Goal: Navigation & Orientation: Find specific page/section

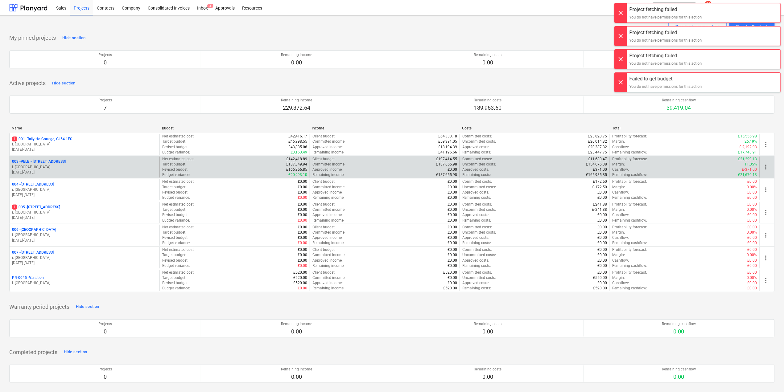
click at [66, 161] on p "003 - PELB - [GEOGRAPHIC_DATA], [GEOGRAPHIC_DATA], GL2 7NE" at bounding box center [39, 161] width 54 height 5
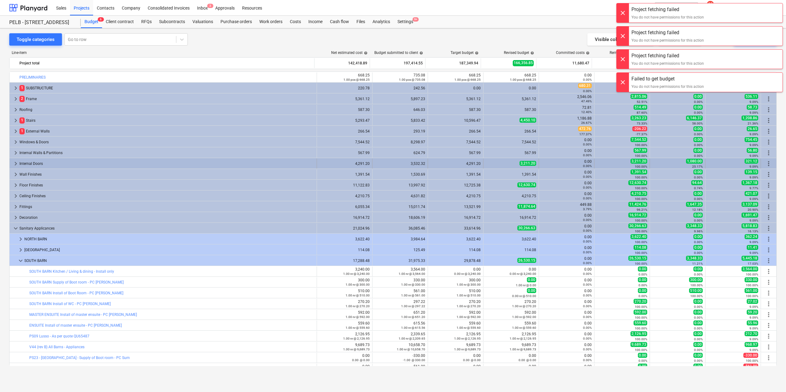
click at [68, 162] on div "Internal Doors" at bounding box center [166, 164] width 295 height 10
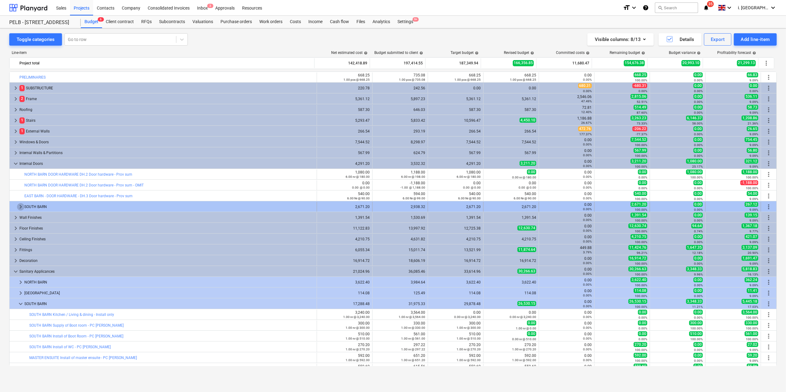
click at [19, 208] on span "keyboard_arrow_right" at bounding box center [20, 206] width 7 height 7
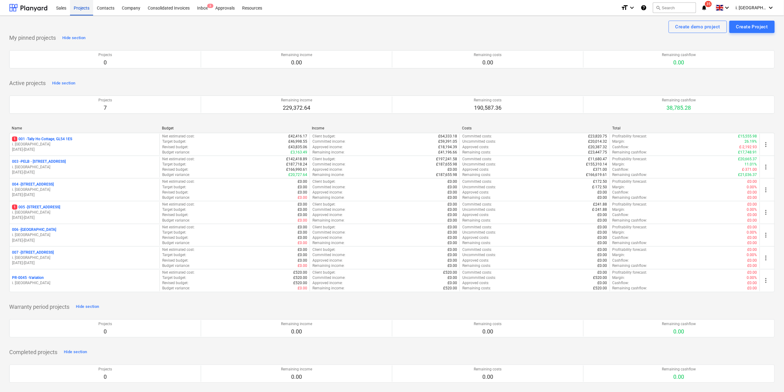
click at [73, 6] on div "Projects" at bounding box center [81, 8] width 23 height 16
click at [57, 8] on div "Sales" at bounding box center [61, 8] width 18 height 16
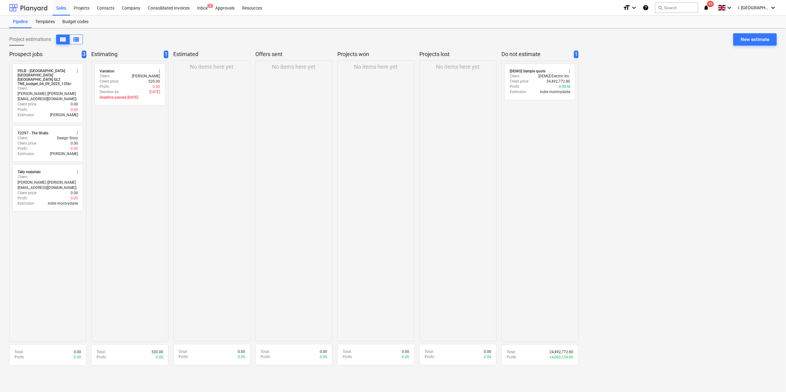
click at [32, 9] on div at bounding box center [28, 7] width 38 height 15
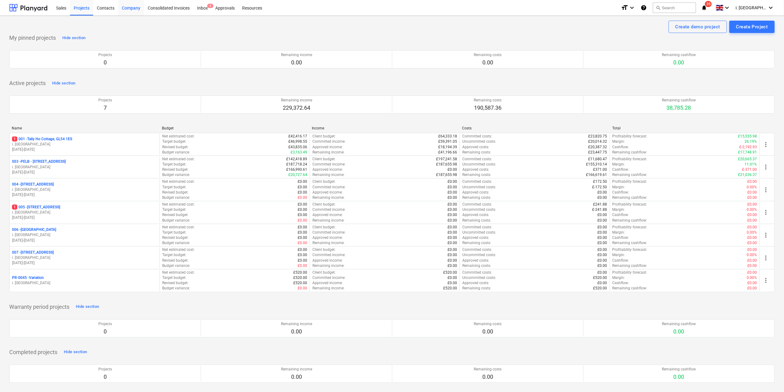
click at [126, 8] on div "Company" at bounding box center [131, 8] width 26 height 16
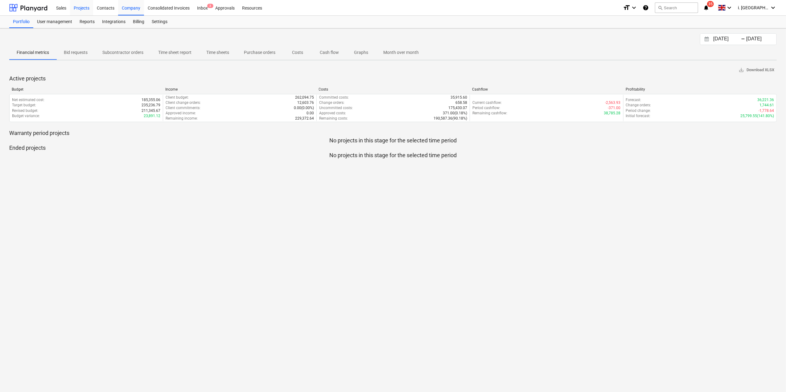
click at [80, 6] on div "Projects" at bounding box center [81, 8] width 23 height 16
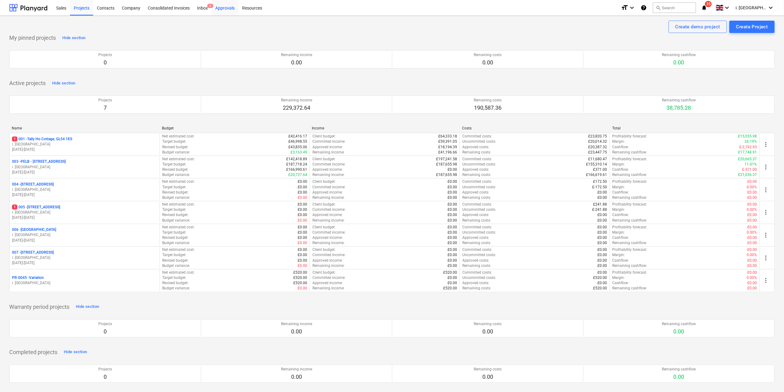
click at [218, 4] on div "Approvals" at bounding box center [225, 8] width 27 height 16
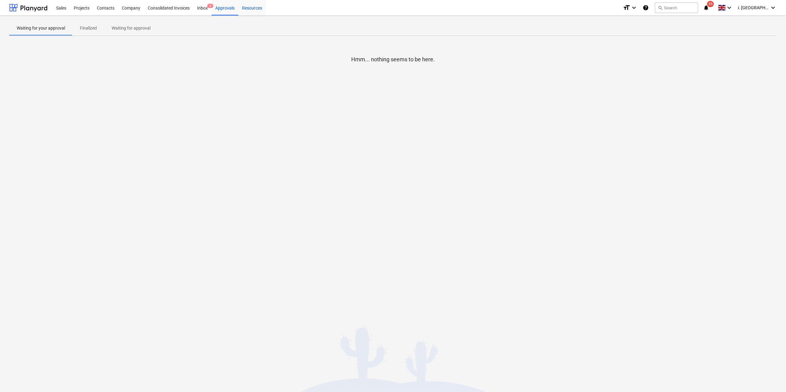
click at [252, 8] on div "Resources" at bounding box center [251, 8] width 27 height 16
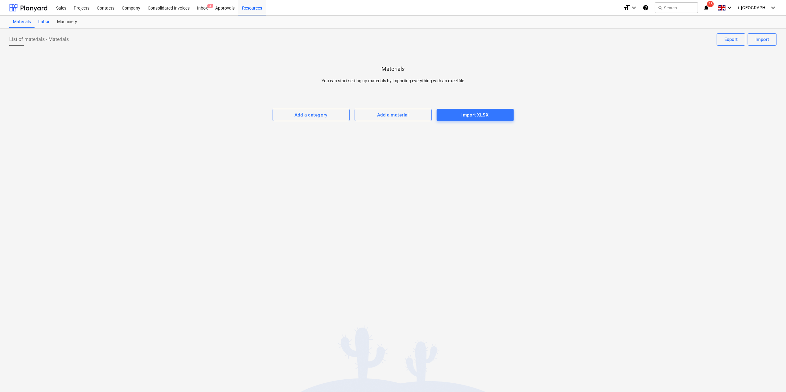
click at [43, 19] on div "Labor" at bounding box center [44, 22] width 19 height 12
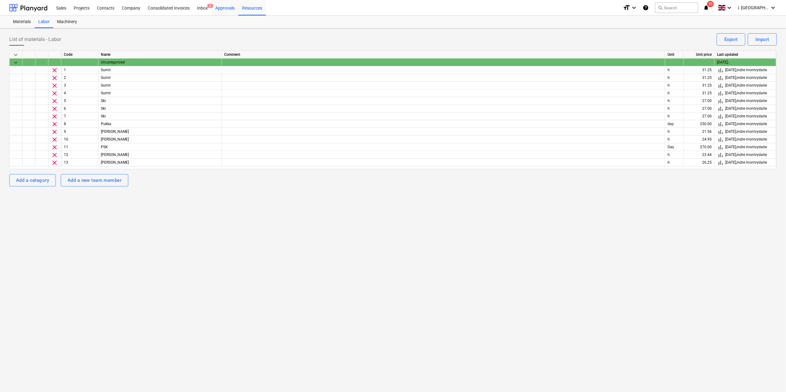
click at [234, 8] on div "Approvals" at bounding box center [225, 8] width 27 height 16
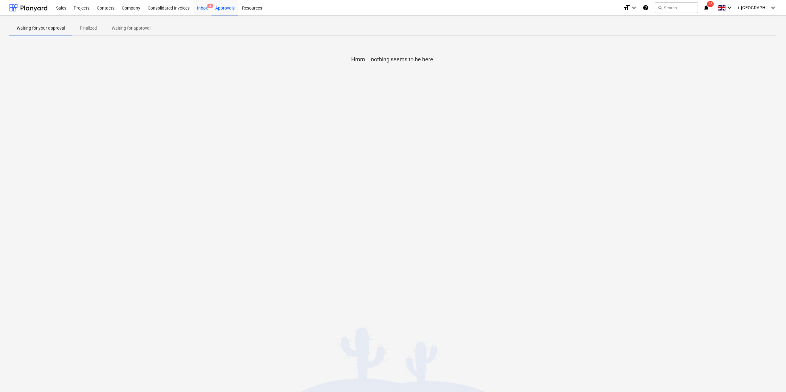
click at [199, 9] on div "Inbox 3" at bounding box center [202, 8] width 18 height 16
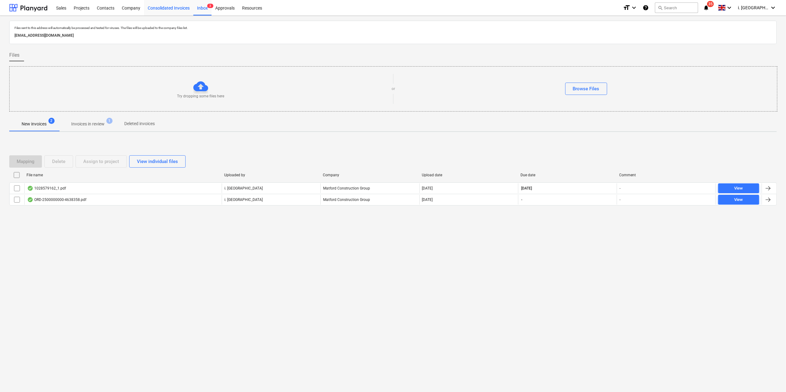
click at [163, 10] on div "Consolidated Invoices" at bounding box center [168, 8] width 49 height 16
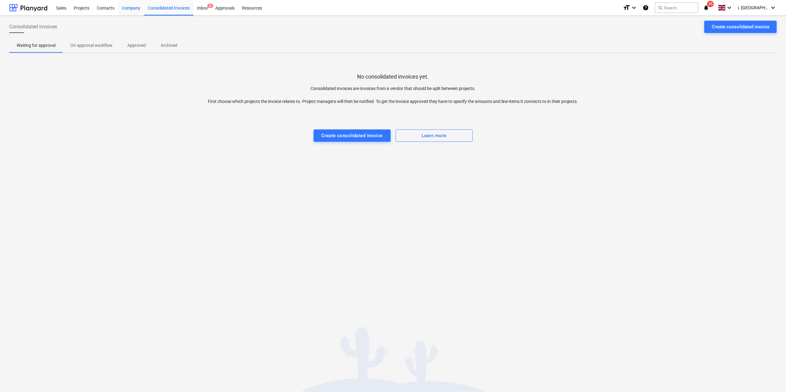
click at [126, 7] on div "Company" at bounding box center [131, 8] width 26 height 16
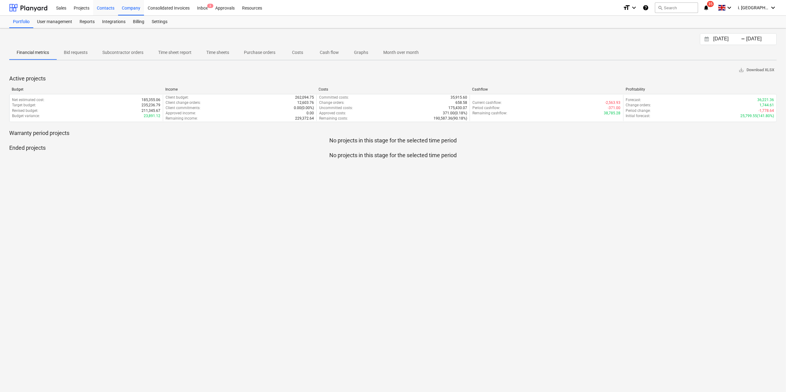
click at [105, 10] on div "Contacts" at bounding box center [105, 8] width 25 height 16
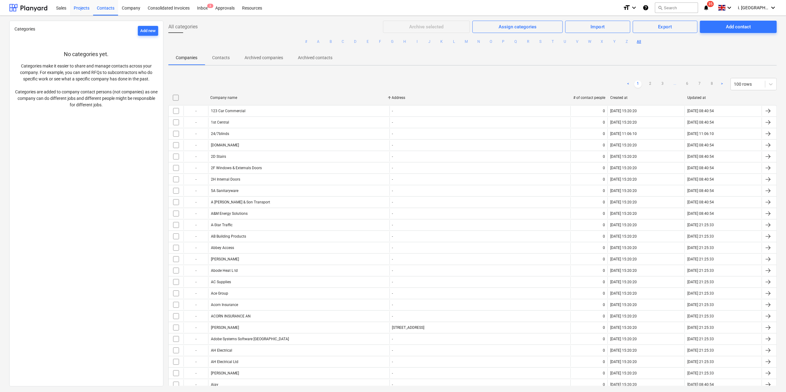
click at [82, 10] on div "Projects" at bounding box center [81, 8] width 23 height 16
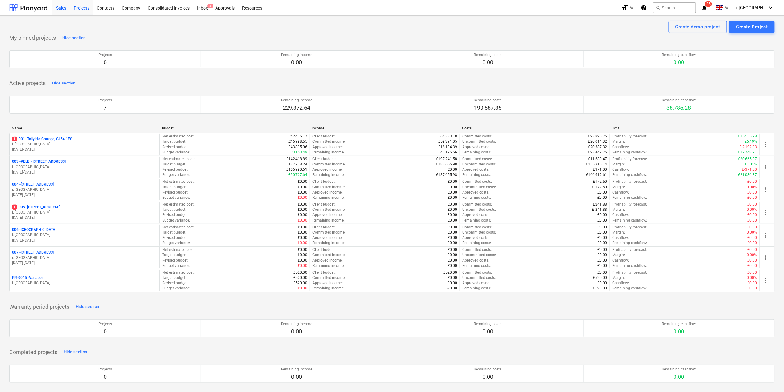
click at [61, 10] on div "Sales" at bounding box center [61, 8] width 18 height 16
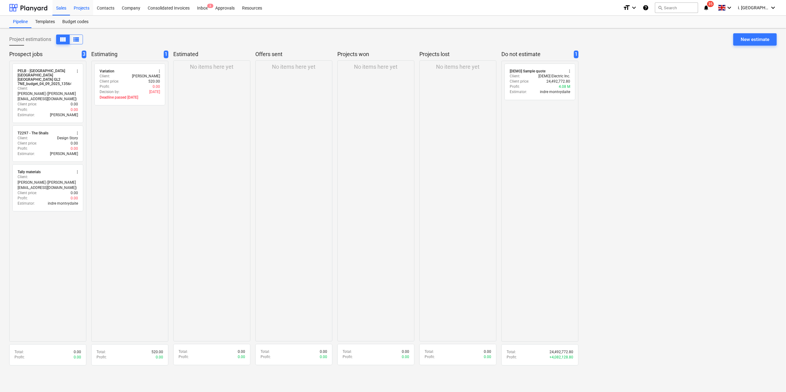
click at [78, 10] on div "Projects" at bounding box center [81, 8] width 23 height 16
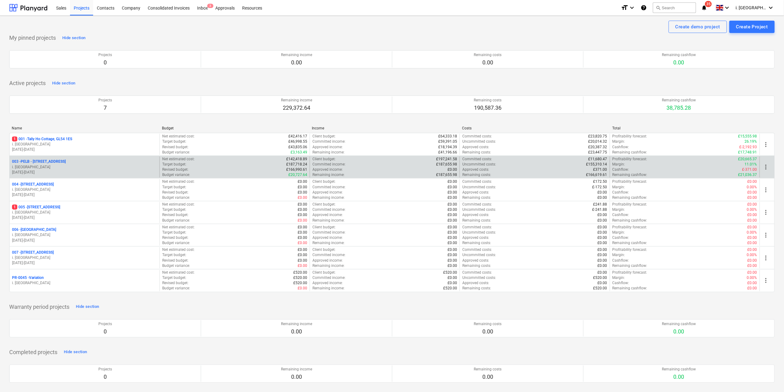
click at [61, 164] on p "003 - PELB - [GEOGRAPHIC_DATA], [GEOGRAPHIC_DATA], GL2 7NE" at bounding box center [39, 161] width 54 height 5
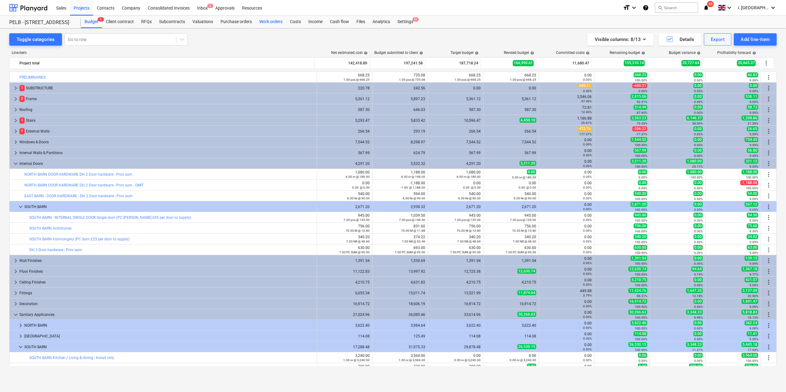
click at [279, 19] on div "Work orders" at bounding box center [271, 22] width 31 height 12
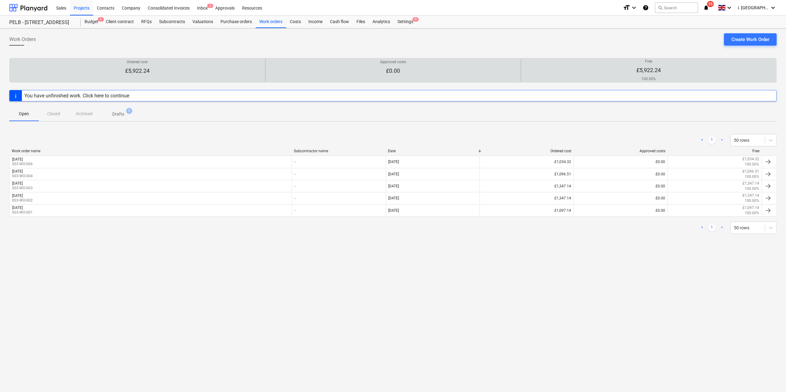
click at [143, 69] on p "£5,922.24" at bounding box center [137, 70] width 24 height 7
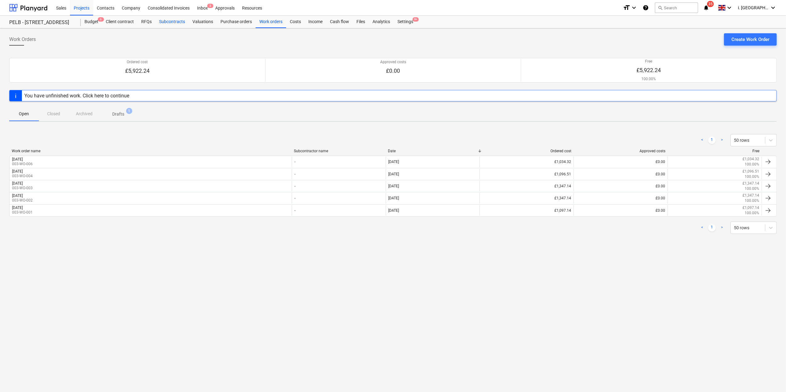
click at [162, 22] on div "Subcontracts" at bounding box center [171, 22] width 33 height 12
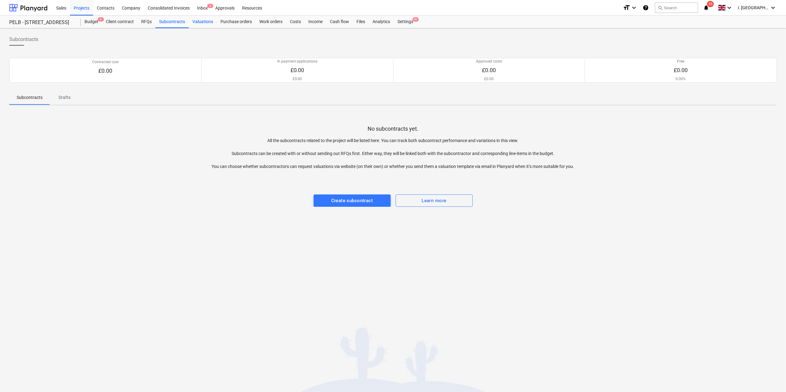
click at [200, 24] on div "Valuations" at bounding box center [203, 22] width 28 height 12
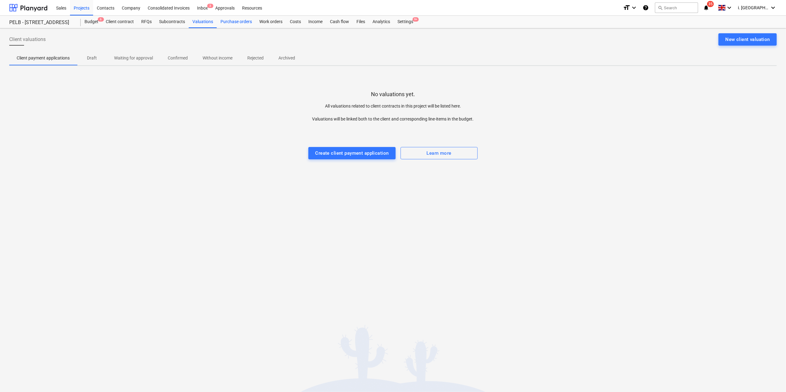
click at [232, 22] on div "Purchase orders" at bounding box center [236, 22] width 39 height 12
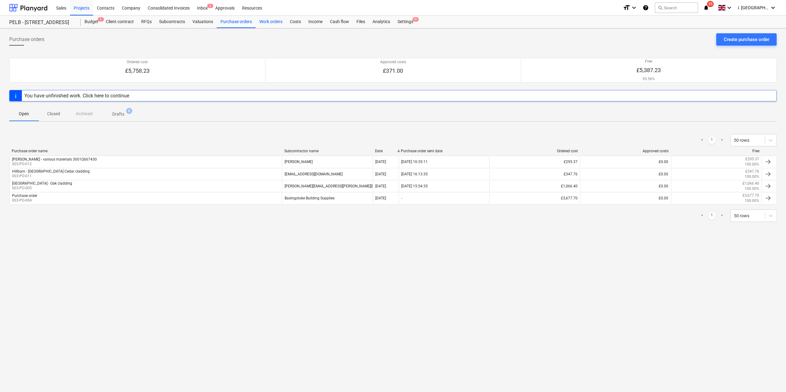
click at [268, 24] on div "Work orders" at bounding box center [271, 22] width 31 height 12
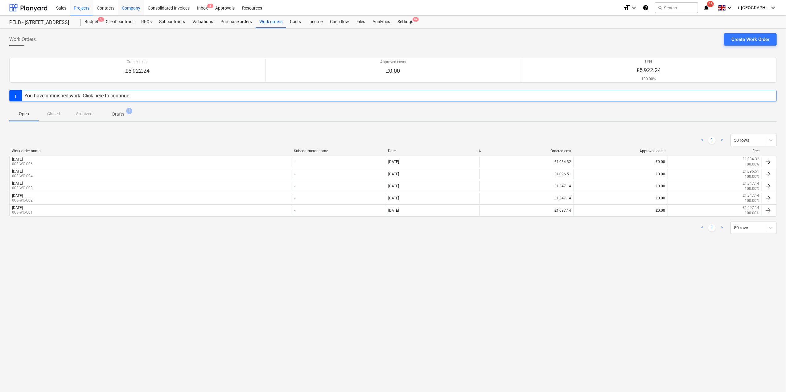
click at [138, 8] on div "Company" at bounding box center [131, 8] width 26 height 16
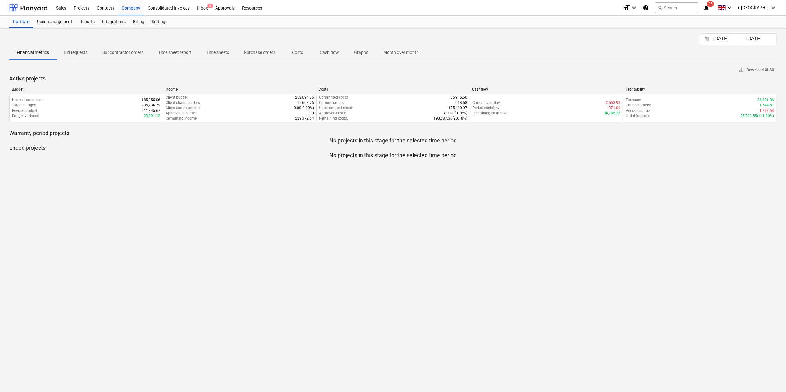
click at [179, 48] on span "Time sheet report" at bounding box center [175, 53] width 48 height 10
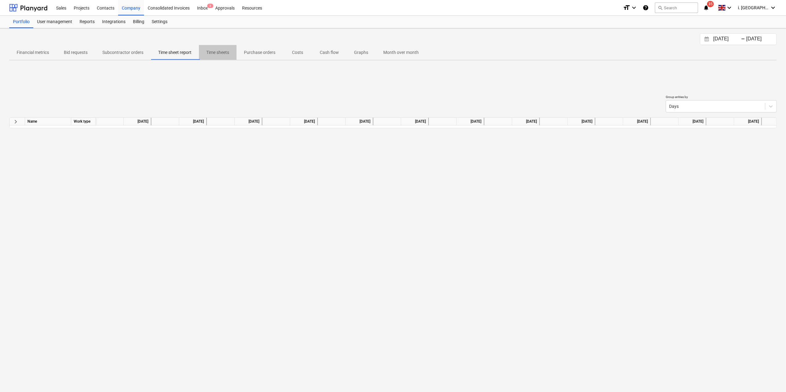
click at [208, 52] on p "Time sheets" at bounding box center [217, 52] width 23 height 6
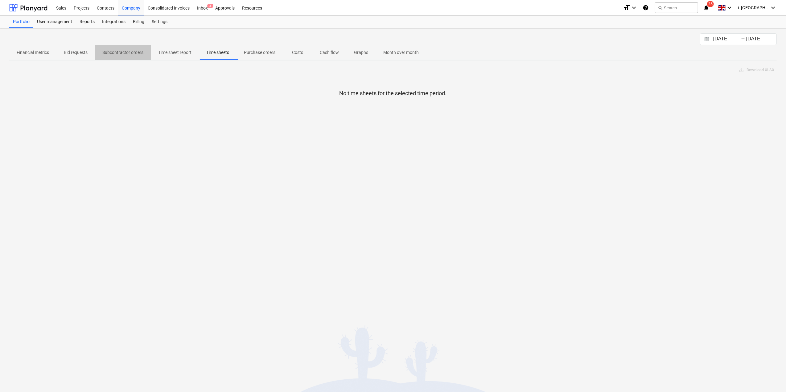
click at [122, 55] on p "Subcontractor orders" at bounding box center [122, 52] width 41 height 6
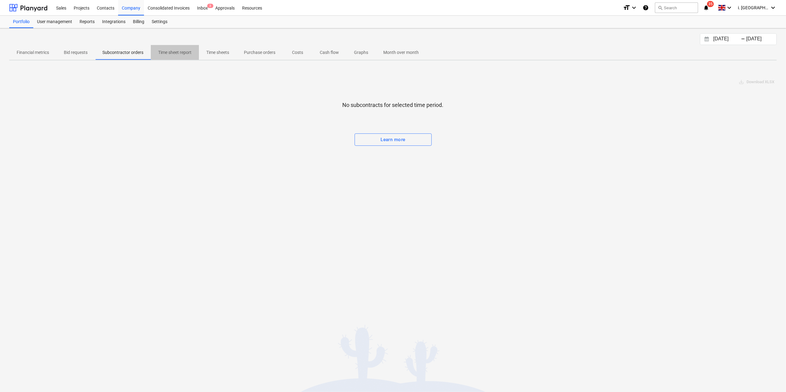
click at [168, 53] on p "Time sheet report" at bounding box center [174, 52] width 33 height 6
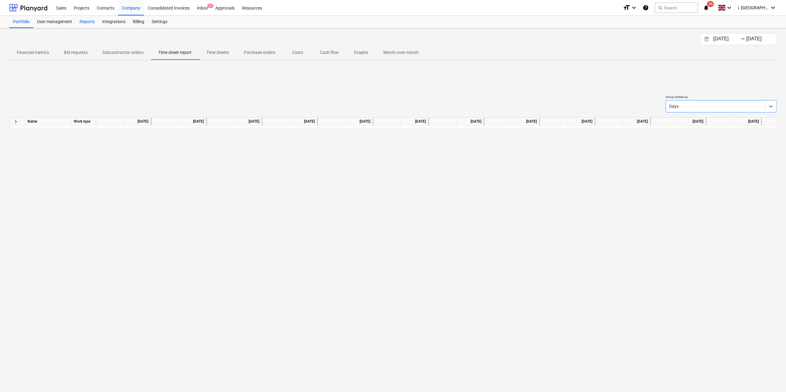
click at [89, 20] on div "Reports" at bounding box center [87, 22] width 23 height 12
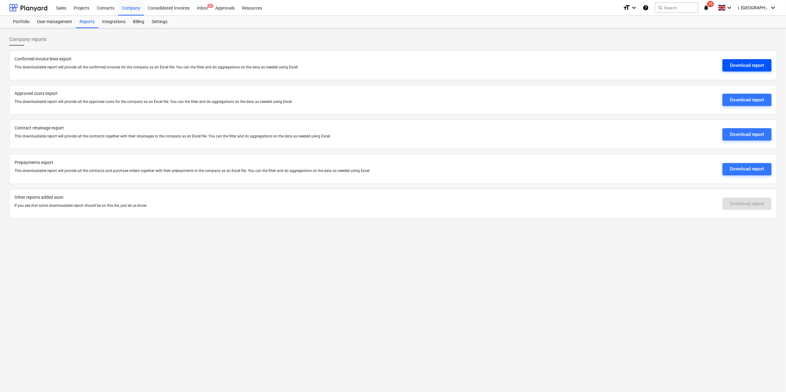
click at [746, 67] on div "Download report" at bounding box center [747, 65] width 34 height 8
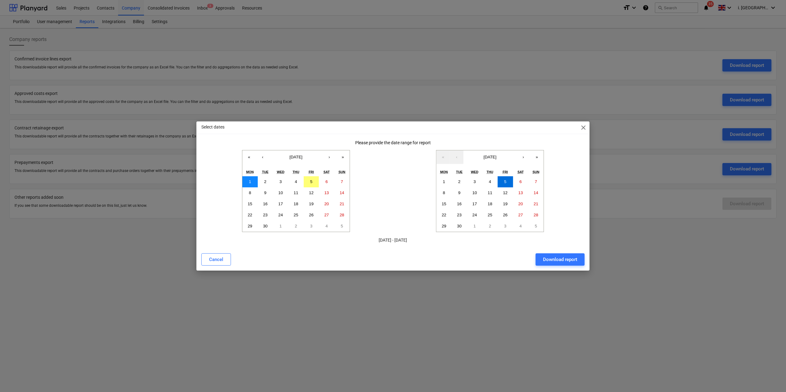
click at [247, 181] on button "1" at bounding box center [249, 181] width 15 height 11
click at [341, 182] on abbr "7" at bounding box center [342, 182] width 2 height 5
click at [251, 182] on abbr "1" at bounding box center [250, 182] width 2 height 5
click at [539, 179] on button "7" at bounding box center [535, 181] width 15 height 11
click at [570, 259] on div "Download report" at bounding box center [560, 260] width 34 height 8
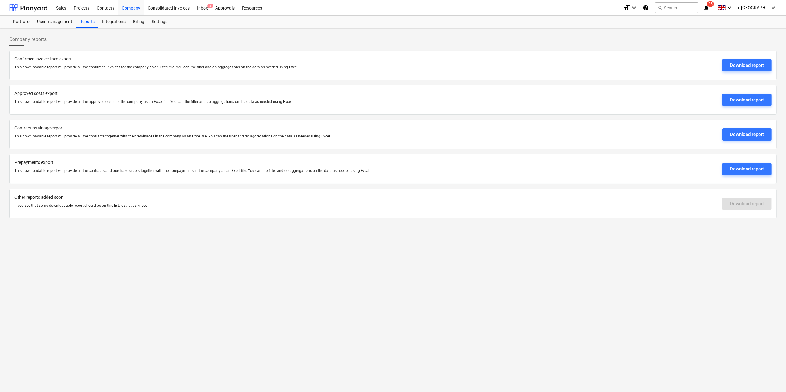
click at [149, 215] on div "Other reports added soon If you see that some downloadable report should be on …" at bounding box center [393, 204] width 768 height 30
drag, startPoint x: 109, startPoint y: 11, endPoint x: 65, endPoint y: 10, distance: 43.8
click at [109, 11] on div "Contacts" at bounding box center [105, 8] width 25 height 16
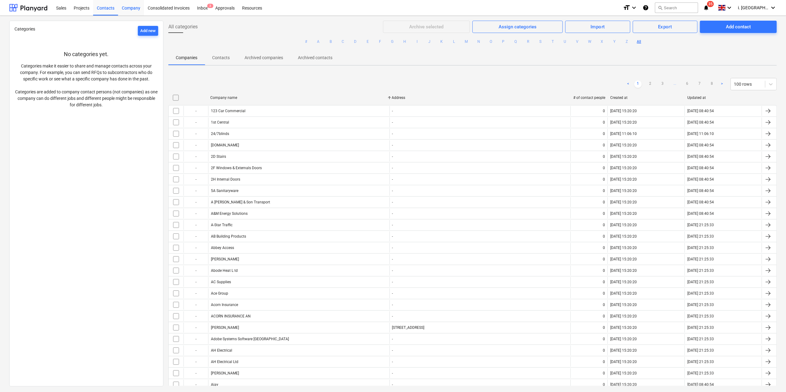
click at [137, 7] on div "Company" at bounding box center [131, 8] width 26 height 16
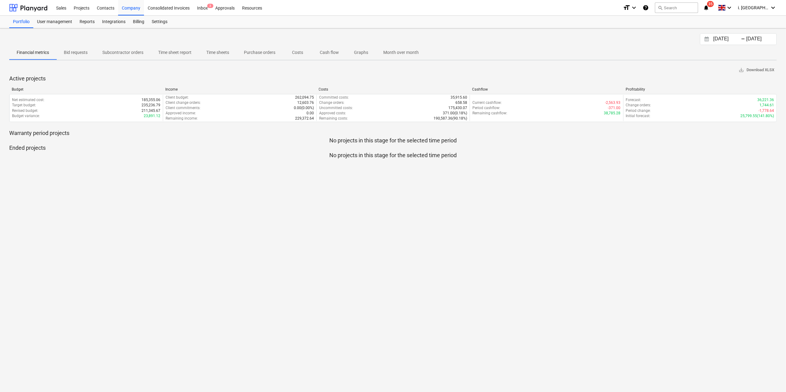
click at [366, 50] on p "Graphs" at bounding box center [361, 52] width 15 height 6
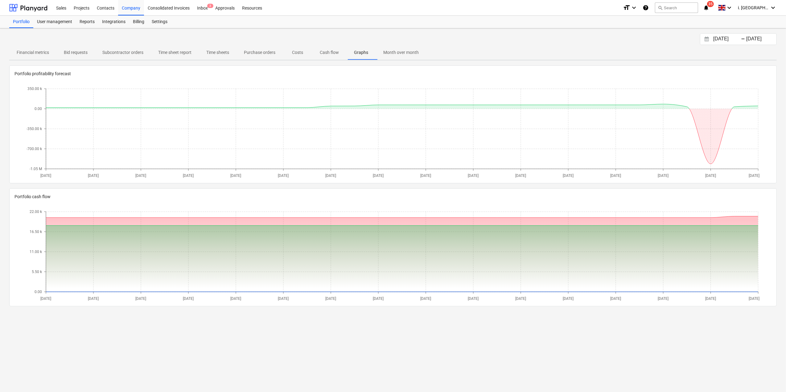
click at [394, 51] on p "Month over month" at bounding box center [400, 52] width 35 height 6
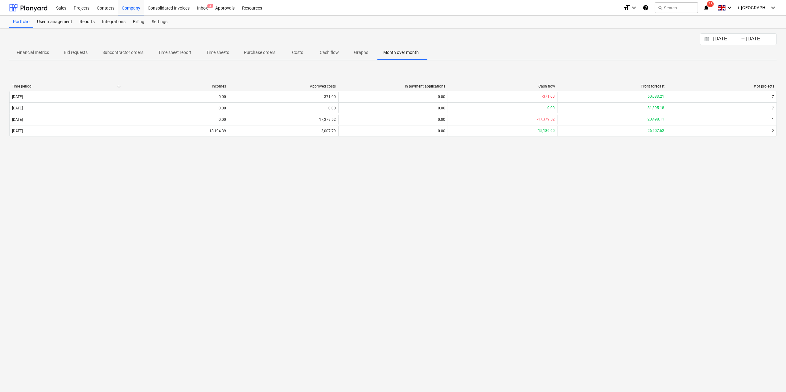
click at [126, 55] on p "Subcontractor orders" at bounding box center [122, 52] width 41 height 6
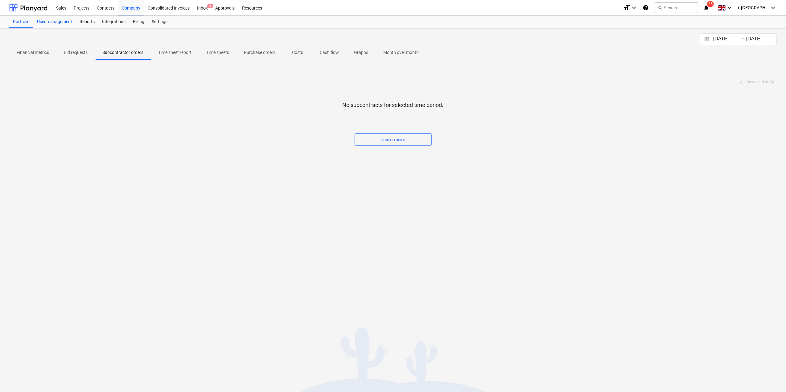
click at [48, 24] on div "User management" at bounding box center [54, 22] width 43 height 12
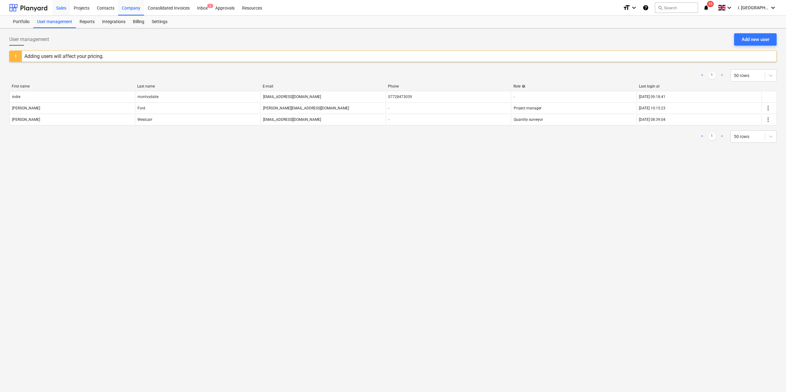
click at [68, 6] on div "Sales" at bounding box center [61, 8] width 18 height 16
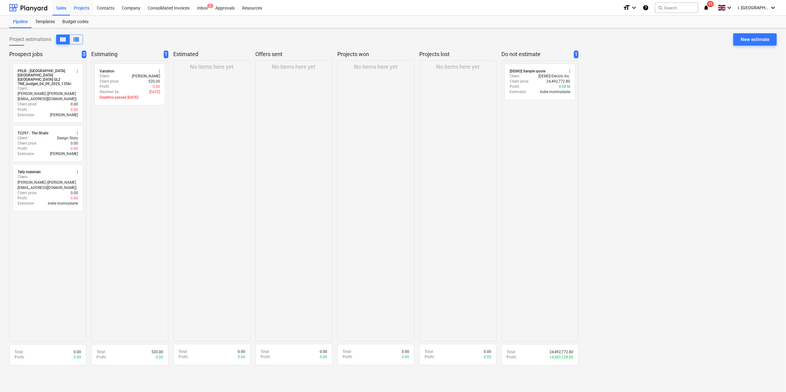
click at [87, 6] on div "Projects" at bounding box center [81, 8] width 23 height 16
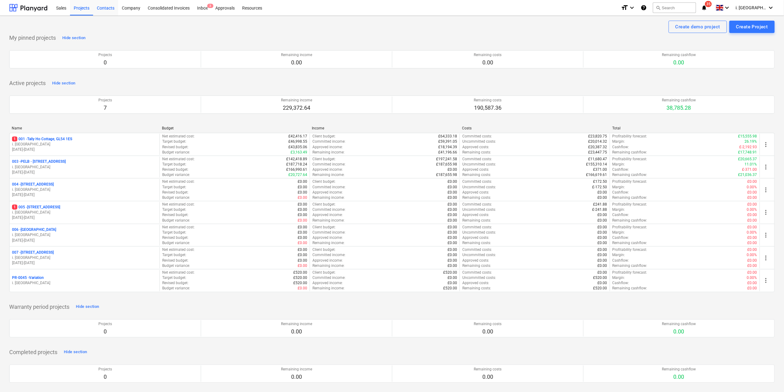
click at [105, 9] on div "Contacts" at bounding box center [105, 8] width 25 height 16
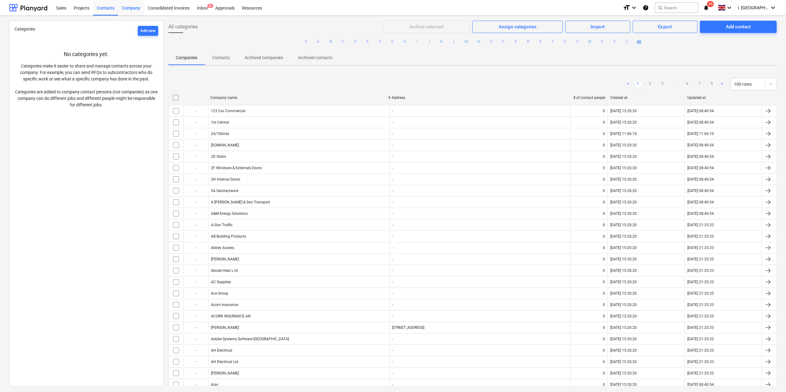
click at [126, 10] on div "Company" at bounding box center [131, 8] width 26 height 16
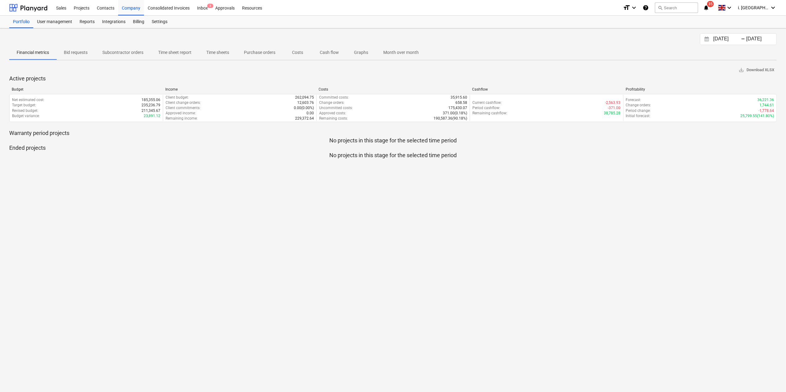
click at [182, 48] on span "Time sheet report" at bounding box center [175, 53] width 48 height 10
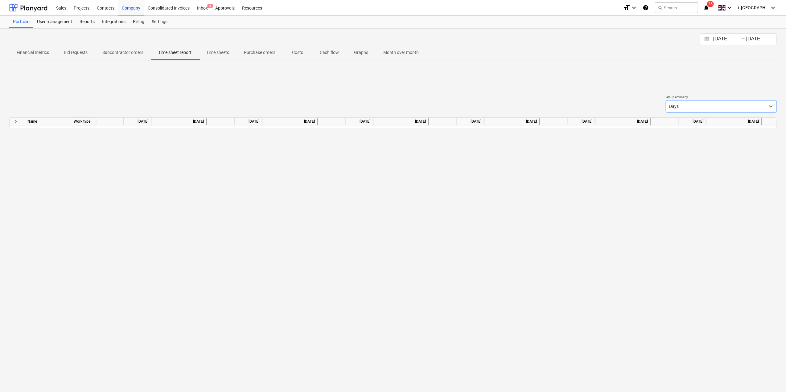
click at [15, 120] on span "keyboard_arrow_right" at bounding box center [15, 121] width 7 height 7
click at [694, 105] on div at bounding box center [715, 106] width 93 height 6
click at [695, 131] on div "Months" at bounding box center [721, 131] width 111 height 10
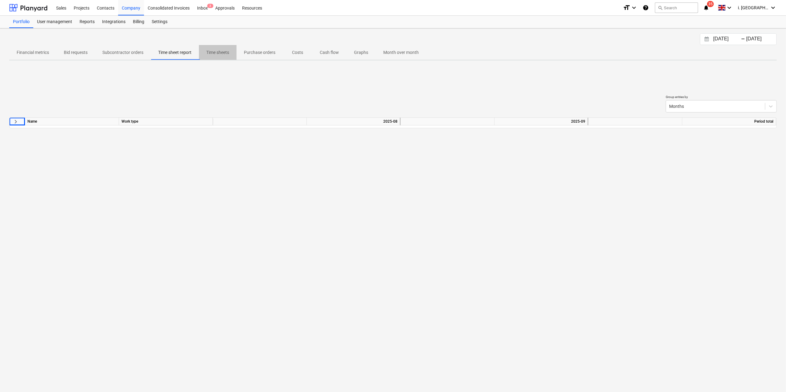
click at [215, 53] on p "Time sheets" at bounding box center [217, 52] width 23 height 6
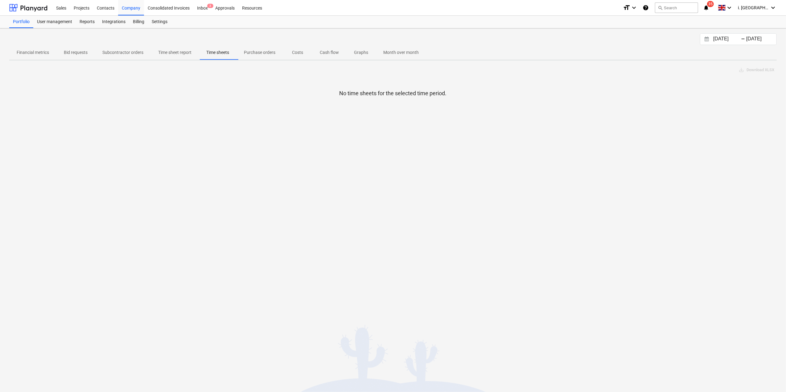
click at [254, 50] on p "Purchase orders" at bounding box center [259, 52] width 31 height 6
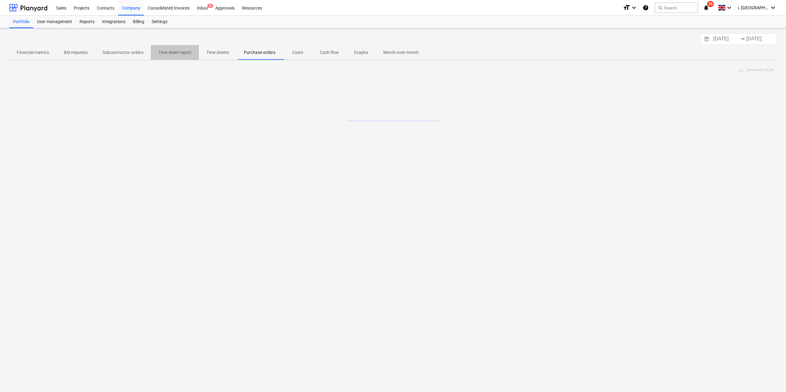
click at [172, 55] on p "Time sheet report" at bounding box center [174, 52] width 33 height 6
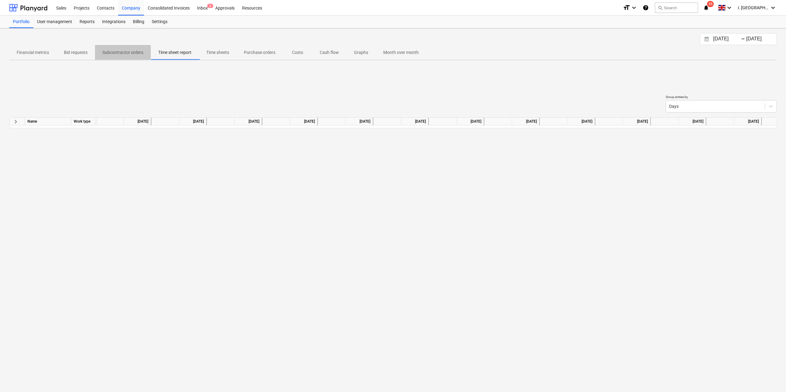
click at [119, 52] on p "Subcontractor orders" at bounding box center [122, 52] width 41 height 6
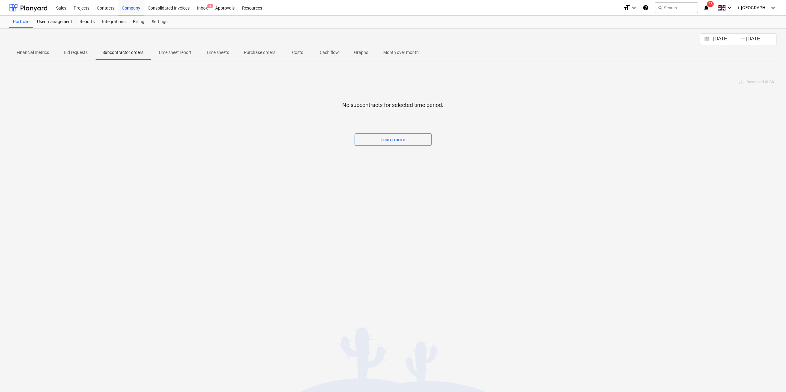
click at [160, 54] on p "Time sheet report" at bounding box center [174, 52] width 33 height 6
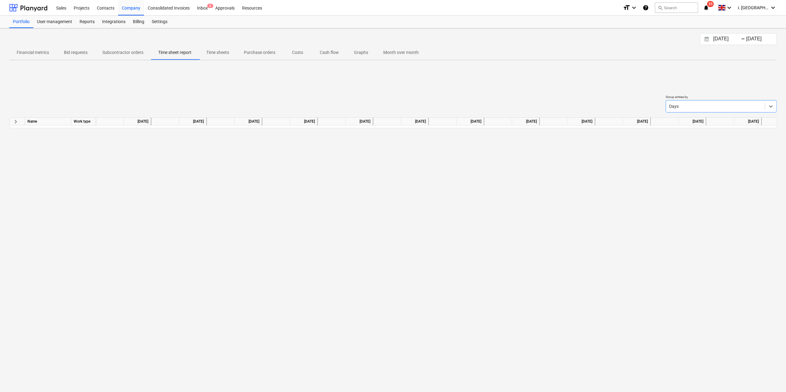
click at [15, 121] on span "keyboard_arrow_right" at bounding box center [15, 121] width 7 height 7
click at [15, 122] on span "keyboard_arrow_right" at bounding box center [15, 121] width 7 height 7
click at [42, 52] on p "Financial metrics" at bounding box center [33, 52] width 32 height 6
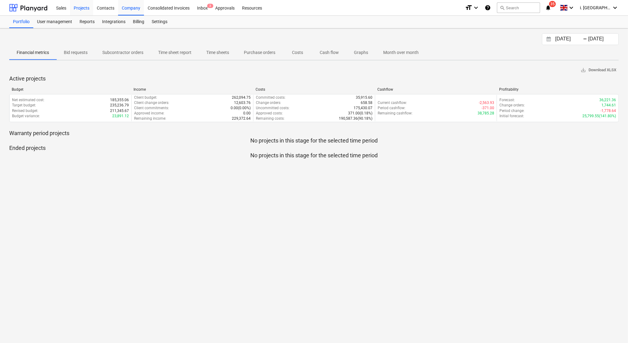
drag, startPoint x: 82, startPoint y: 10, endPoint x: 79, endPoint y: 13, distance: 4.2
click at [82, 10] on div "Projects" at bounding box center [81, 8] width 23 height 16
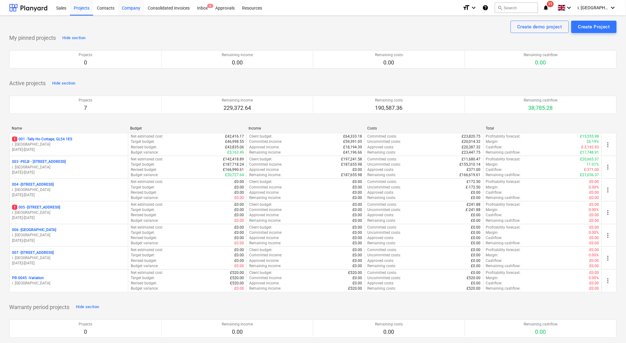
click at [126, 11] on div "Company" at bounding box center [131, 8] width 26 height 16
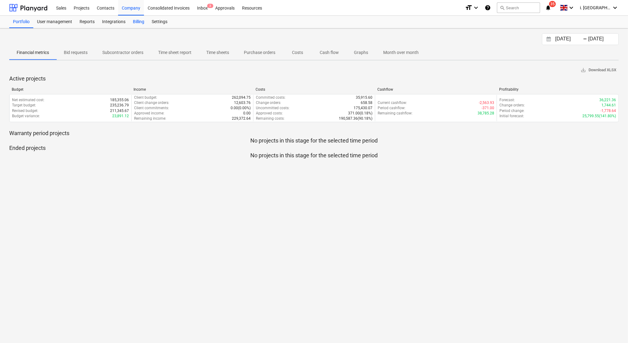
click at [139, 24] on div "Billing" at bounding box center [138, 22] width 19 height 12
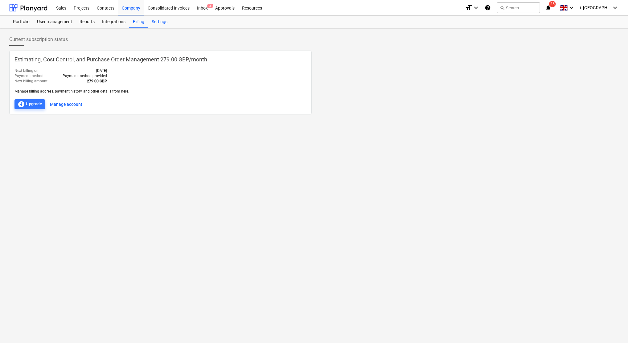
click at [157, 20] on div "Settings" at bounding box center [159, 22] width 23 height 12
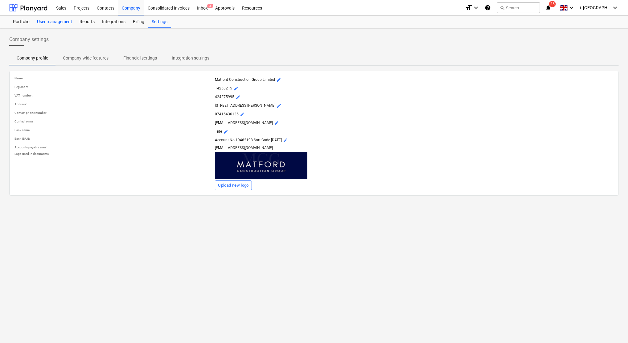
click at [51, 24] on div "User management" at bounding box center [54, 22] width 43 height 12
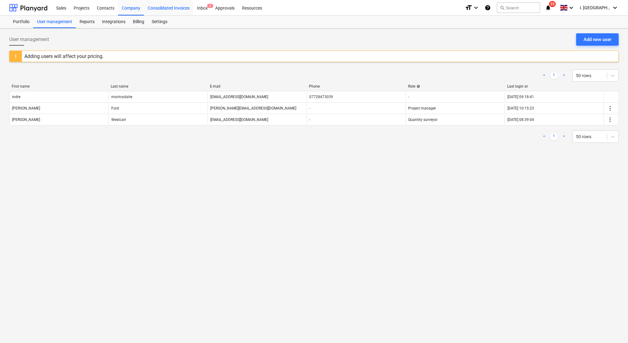
click at [152, 10] on div "Consolidated Invoices" at bounding box center [168, 8] width 49 height 16
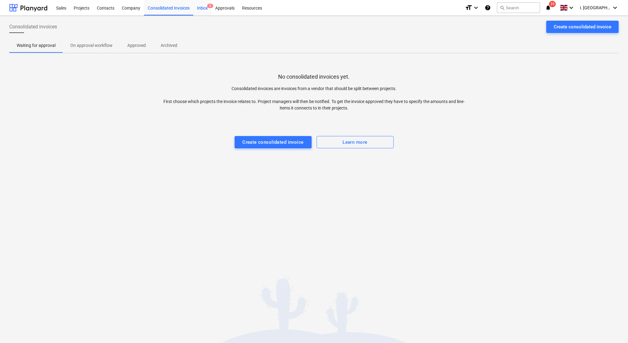
click at [206, 8] on div "Inbox 3" at bounding box center [202, 8] width 18 height 16
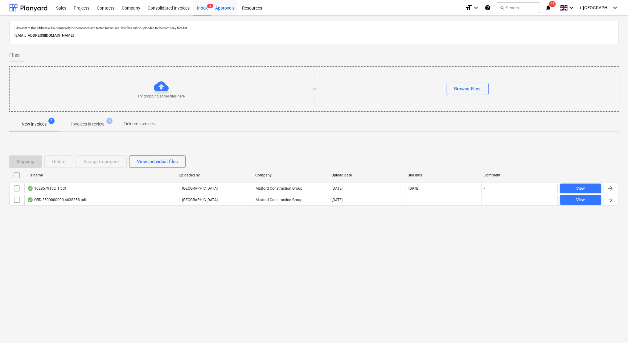
click at [217, 7] on div "Approvals" at bounding box center [225, 8] width 27 height 16
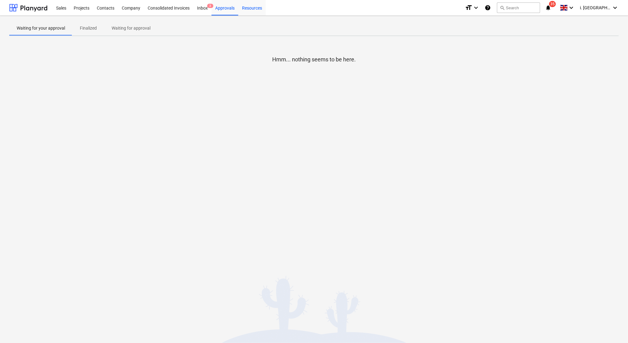
click at [242, 7] on div "Resources" at bounding box center [251, 8] width 27 height 16
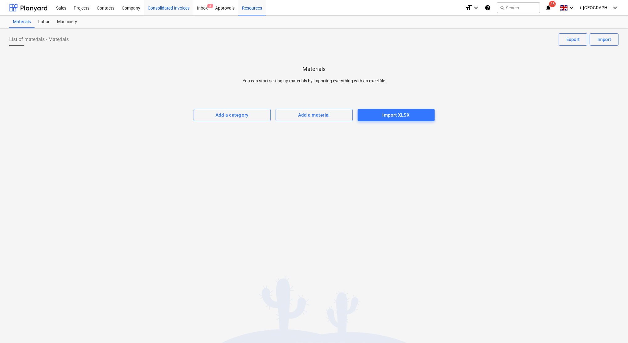
click at [176, 11] on div "Consolidated Invoices" at bounding box center [168, 8] width 49 height 16
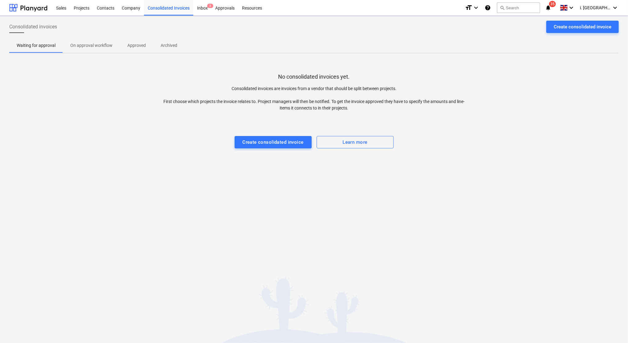
click at [593, 9] on div "Project fetching failed You do not have permissions for this action" at bounding box center [542, 10] width 167 height 20
click at [124, 9] on div "Company" at bounding box center [131, 8] width 26 height 16
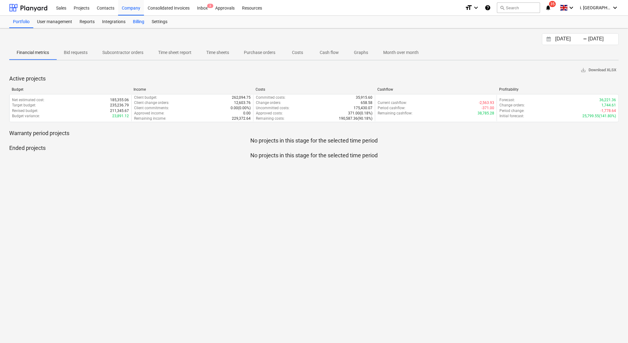
click at [142, 23] on div "Billing" at bounding box center [138, 22] width 19 height 12
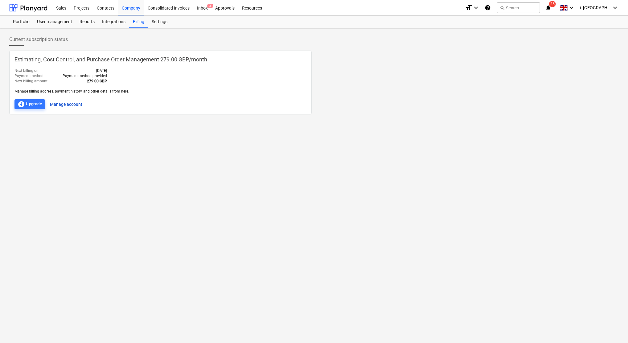
click at [60, 104] on button "Manage account" at bounding box center [66, 104] width 32 height 10
click at [84, 171] on div "Current subscription status Estimating, Cost Control, and Purchase Order Manage…" at bounding box center [314, 185] width 628 height 315
click at [65, 103] on button "Manage account" at bounding box center [66, 104] width 32 height 10
click at [32, 10] on div at bounding box center [28, 7] width 38 height 15
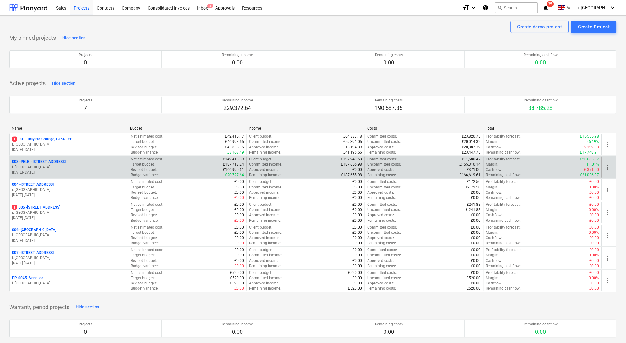
click at [66, 162] on p "003 - PELB - [GEOGRAPHIC_DATA], [GEOGRAPHIC_DATA], GL2 7NE" at bounding box center [39, 161] width 54 height 5
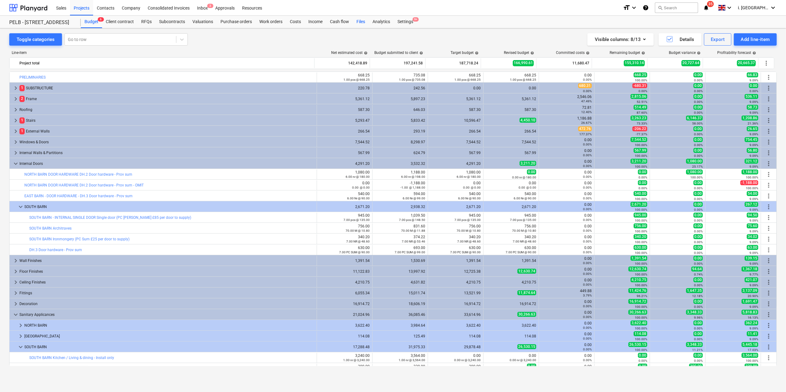
click at [359, 23] on div "Files" at bounding box center [361, 22] width 16 height 12
